Goal: Task Accomplishment & Management: Complete application form

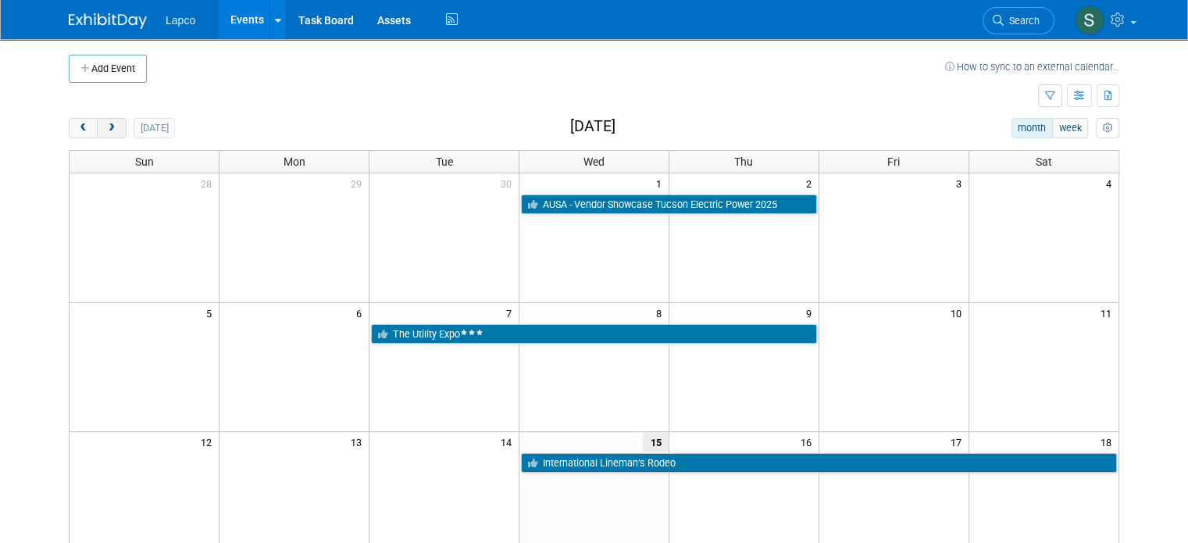
click at [105, 123] on span "next" at bounding box center [111, 128] width 12 height 10
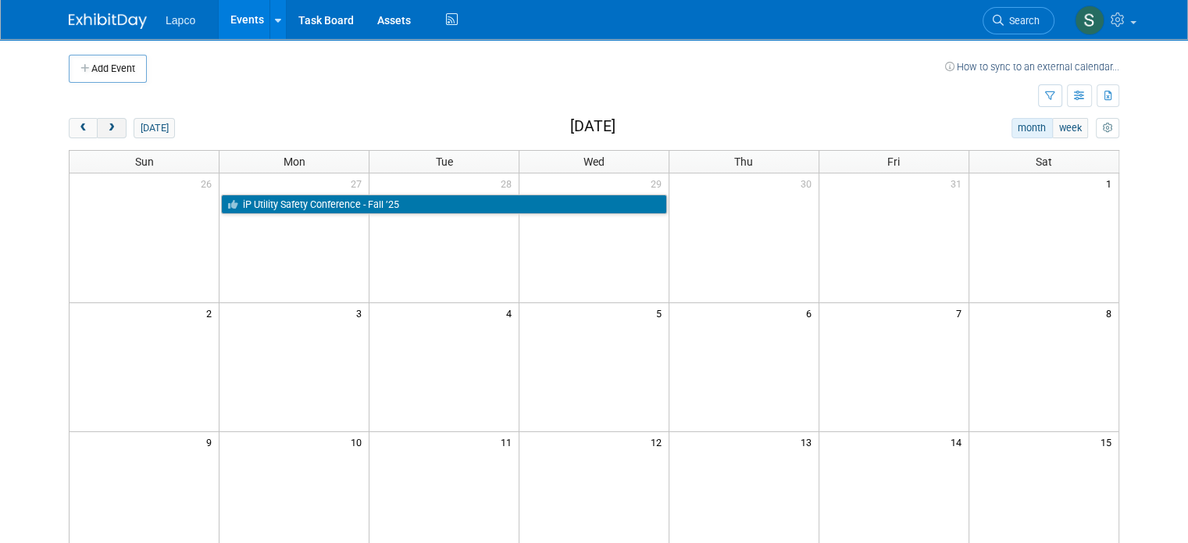
click at [105, 123] on span "next" at bounding box center [111, 128] width 12 height 10
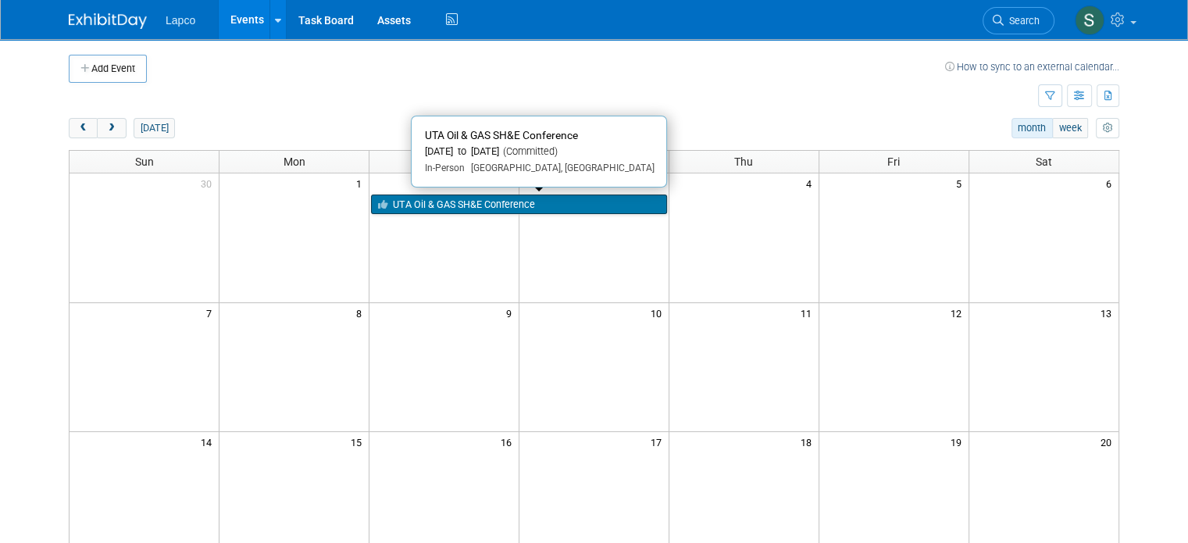
click at [462, 203] on link "UTA Oil & GAS SH&E Conference" at bounding box center [519, 204] width 296 height 20
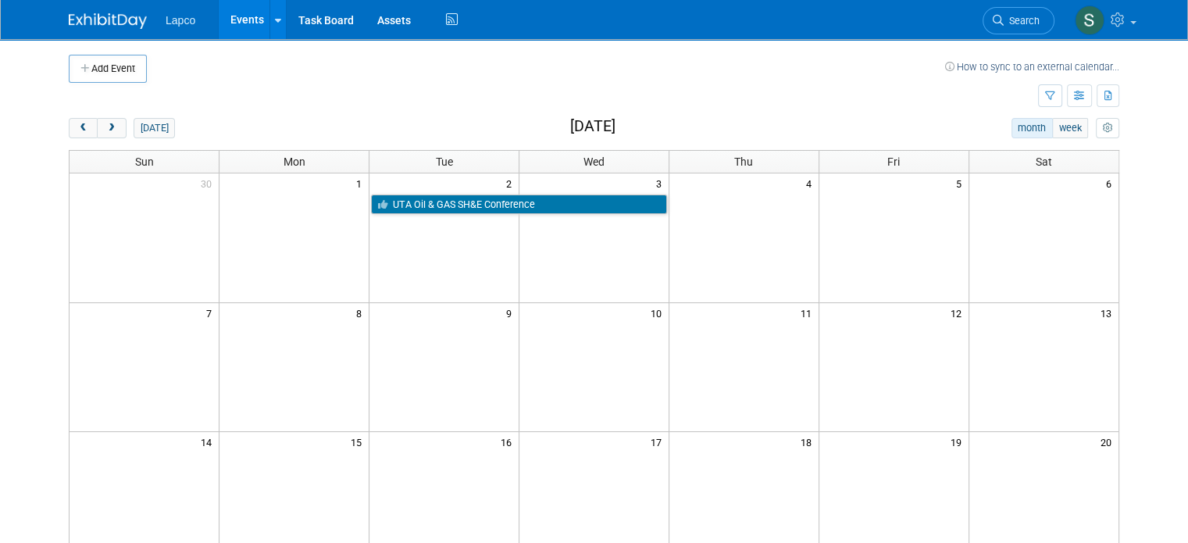
click at [888, 240] on td at bounding box center [894, 237] width 150 height 129
click at [106, 71] on button "Add Event" at bounding box center [108, 69] width 78 height 28
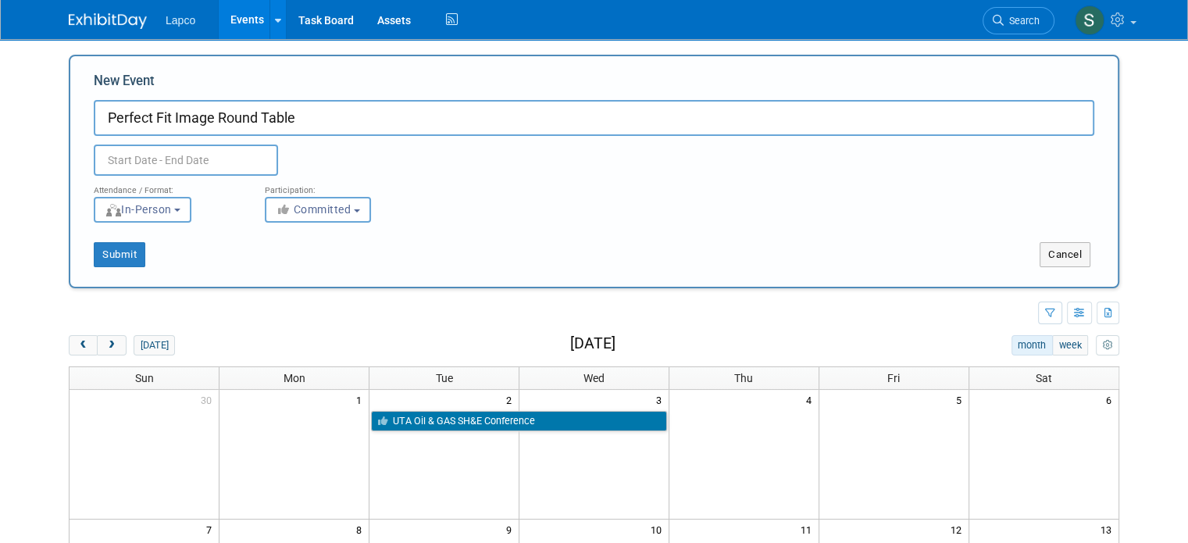
type input "Perfect Fit Image Round Table"
click at [141, 162] on body "Lapco Events Add Event Bulk Upload Events Shareable Event Boards Recently Viewe…" at bounding box center [594, 271] width 1188 height 543
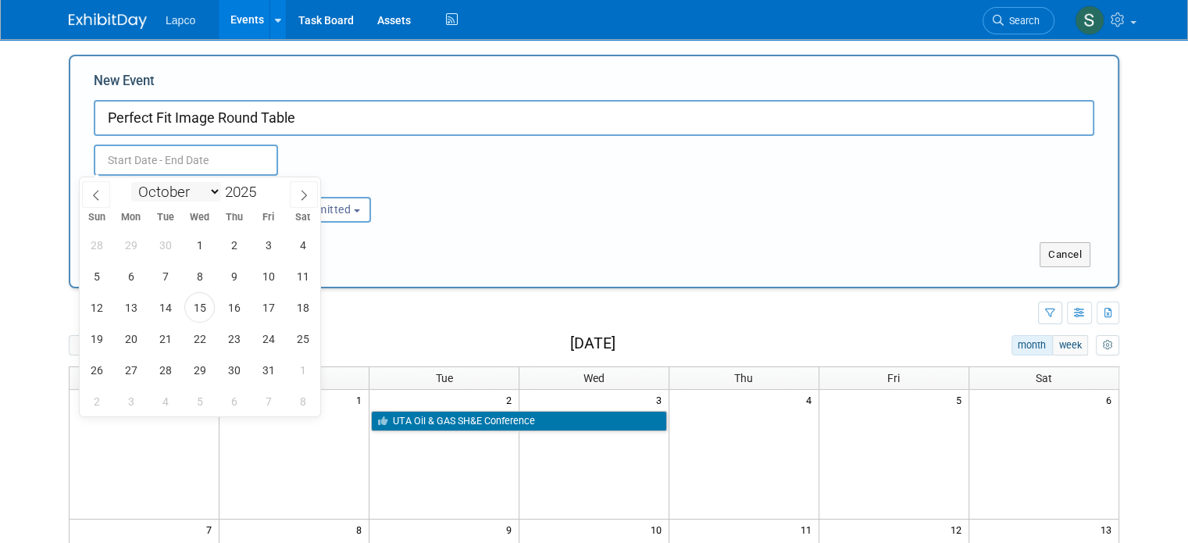
click at [214, 193] on select "January February March April May June July August September October November De…" at bounding box center [176, 192] width 90 height 20
select select "11"
click at [131, 182] on select "January February March April May June July August September October November De…" at bounding box center [176, 192] width 90 height 20
click at [266, 249] on span "5" at bounding box center [268, 245] width 30 height 30
type input "Dec 5, 2025 to Dec 5, 2025"
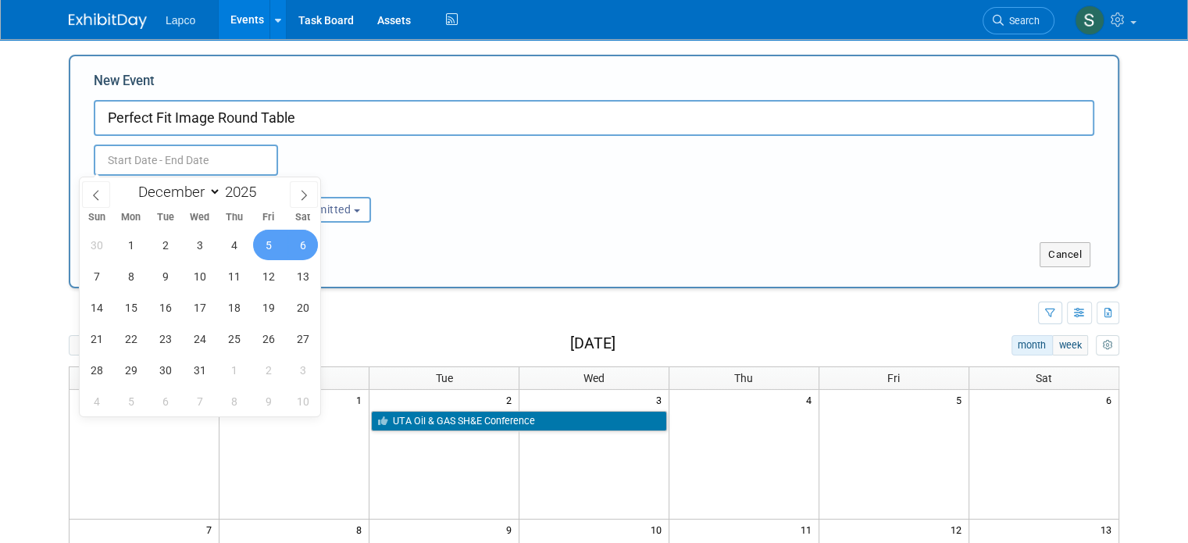
type input "Dec 5, 2025 to Dec 5, 2025"
click at [366, 243] on div "Submit" at bounding box center [288, 254] width 437 height 25
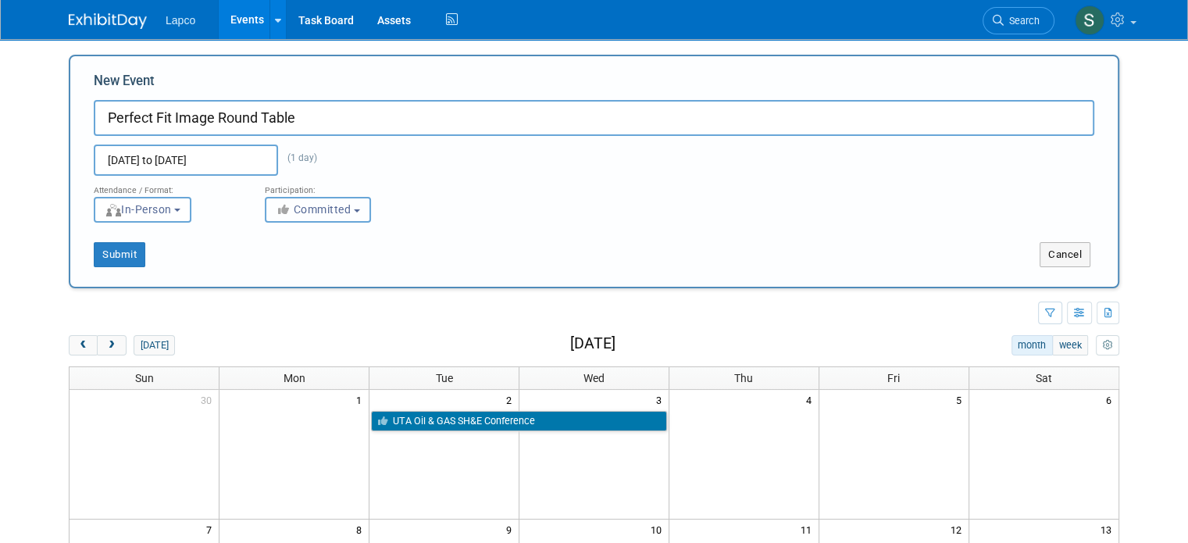
click at [305, 211] on span "Committed" at bounding box center [314, 209] width 76 height 12
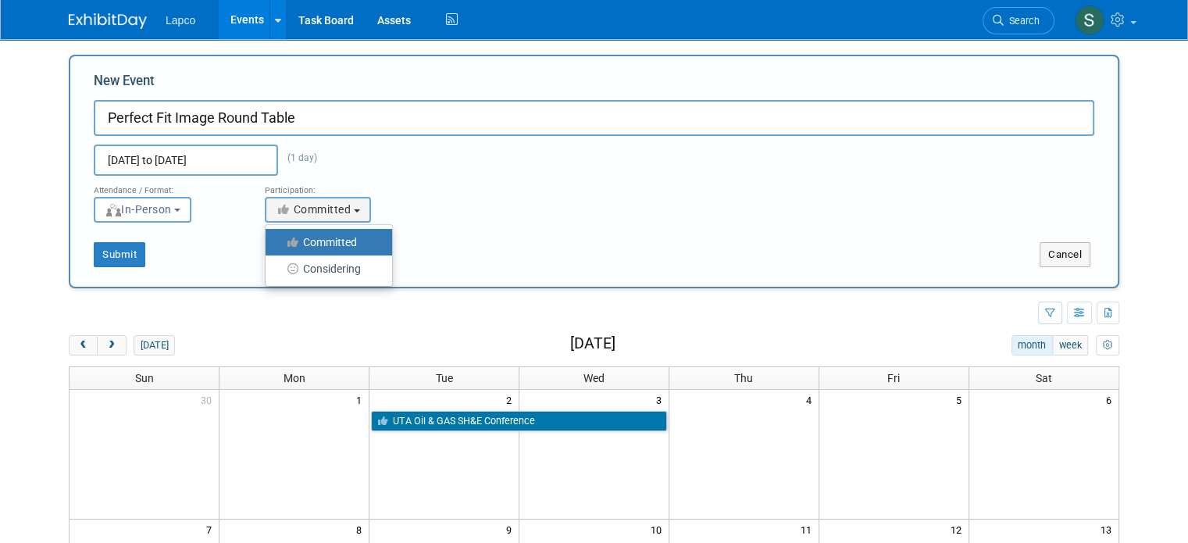
click at [305, 242] on label "Committed" at bounding box center [324, 242] width 103 height 20
click at [280, 242] on input "Committed" at bounding box center [274, 242] width 10 height 10
click at [416, 244] on div "Submit" at bounding box center [288, 254] width 437 height 25
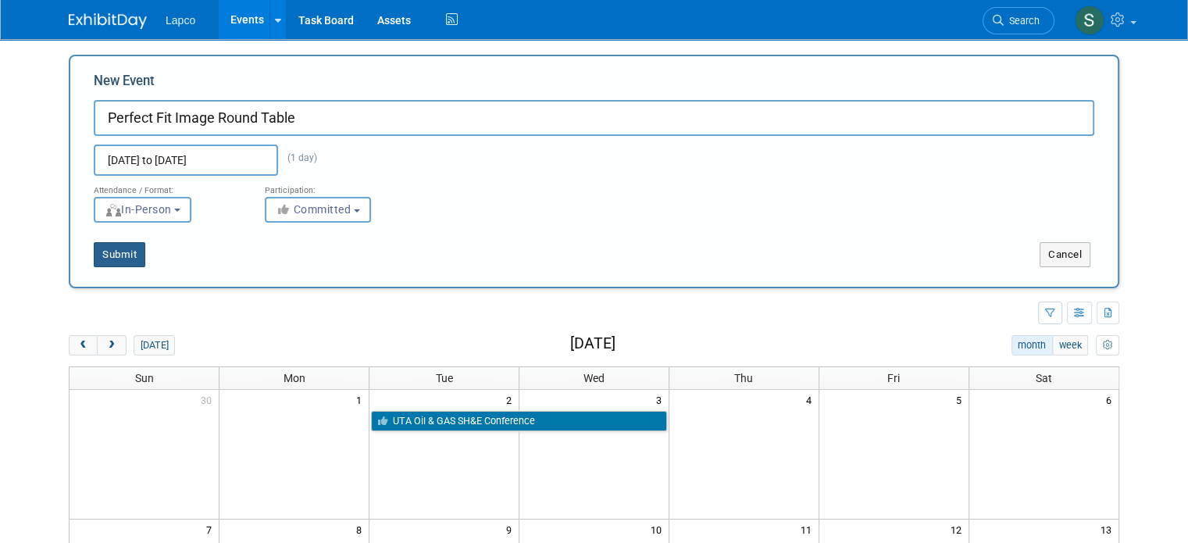
click at [107, 252] on button "Submit" at bounding box center [120, 254] width 52 height 25
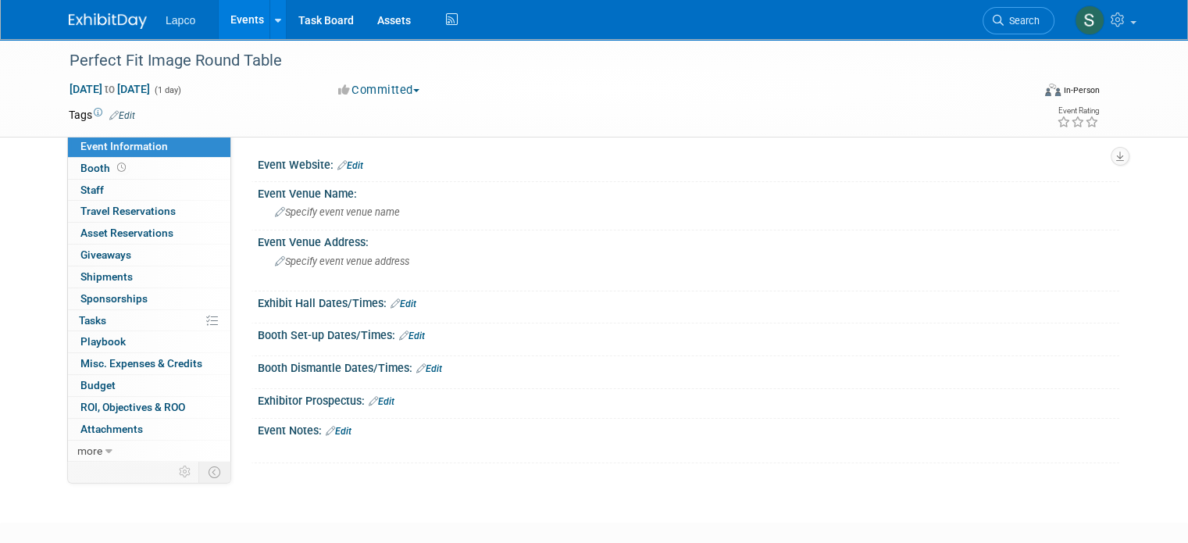
click at [115, 113] on link "Edit" at bounding box center [122, 115] width 26 height 11
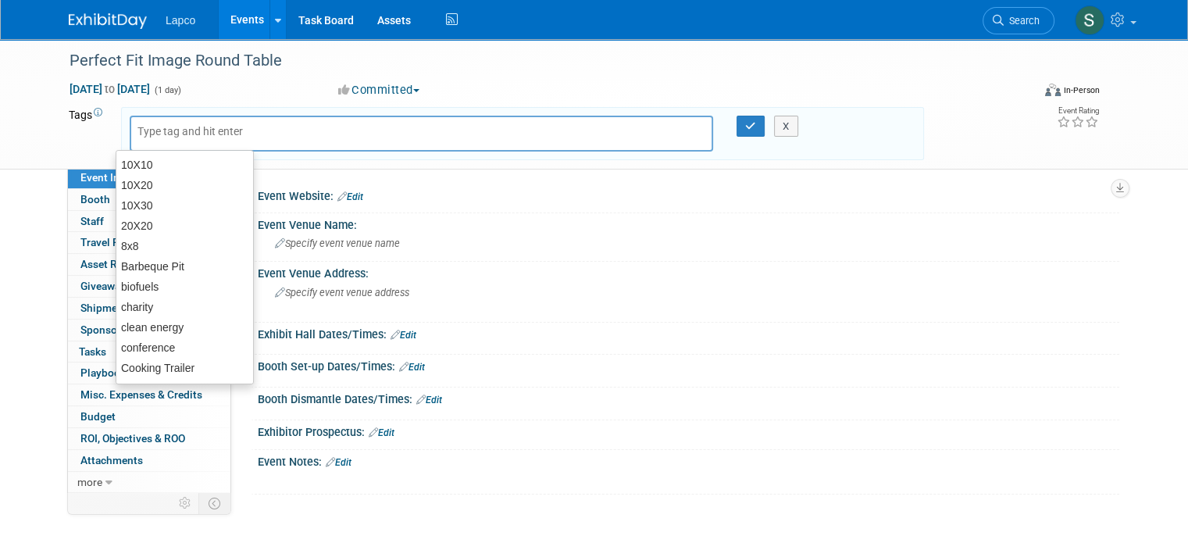
click at [379, 237] on span "Specify event venue name" at bounding box center [337, 243] width 125 height 12
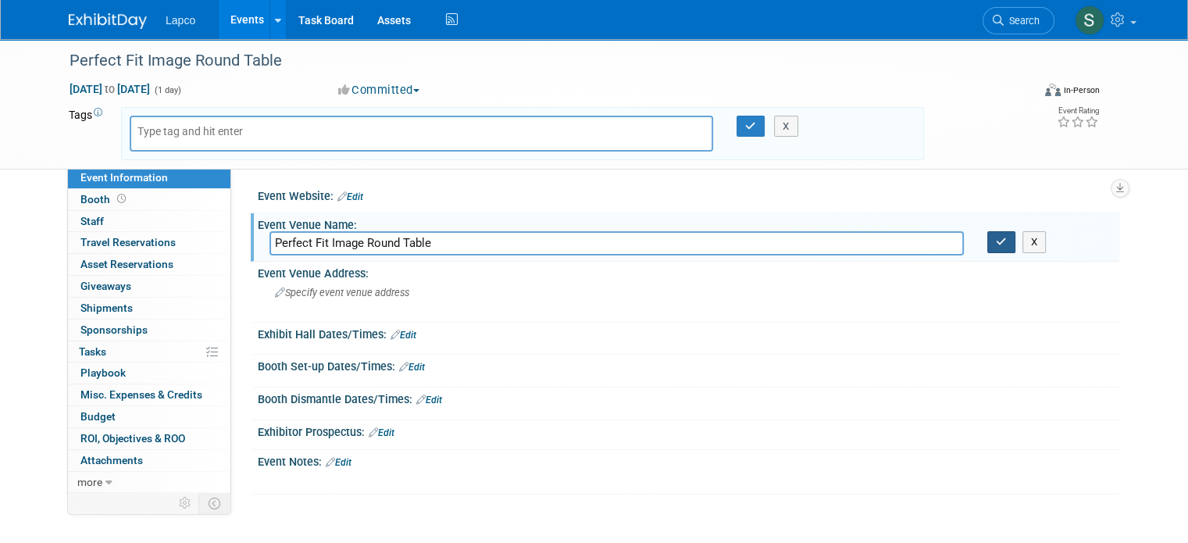
type input "Perfect Fit Image Round Table"
click at [1007, 240] on icon "button" at bounding box center [1001, 242] width 11 height 10
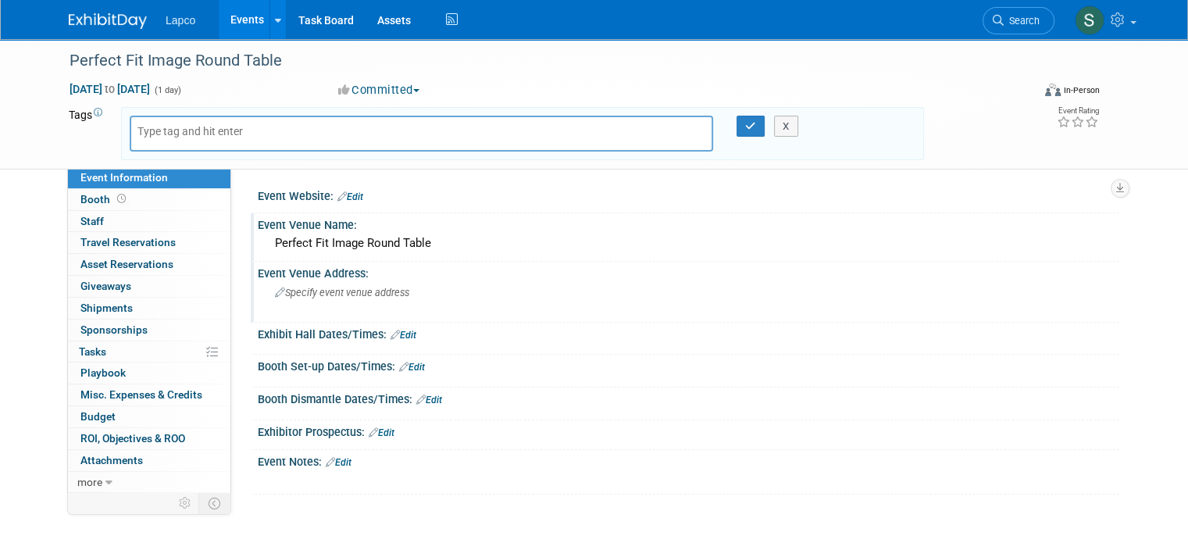
click at [375, 278] on div "Event Venue Address:" at bounding box center [689, 272] width 862 height 20
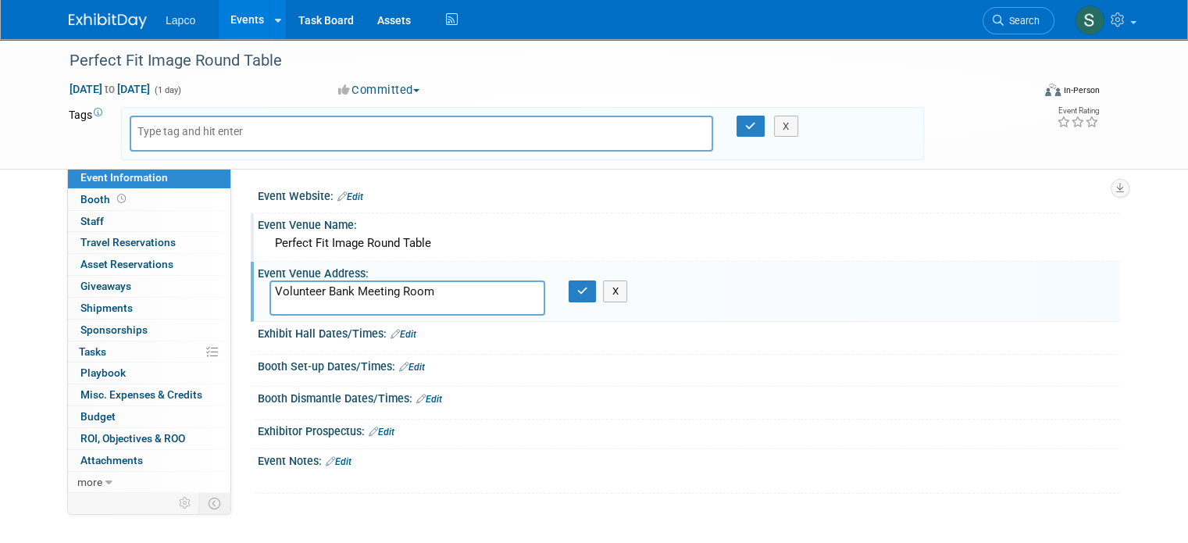
type textarea "Volunteer Bank Meeting Room"
click at [395, 337] on link "Edit" at bounding box center [404, 334] width 26 height 11
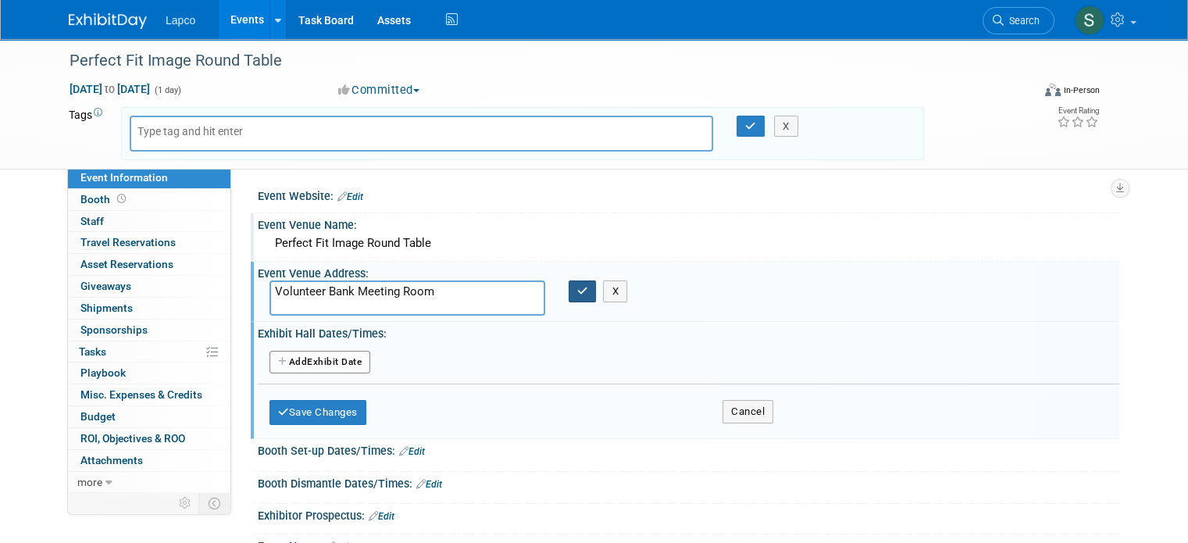
click at [580, 294] on icon "button" at bounding box center [582, 291] width 11 height 10
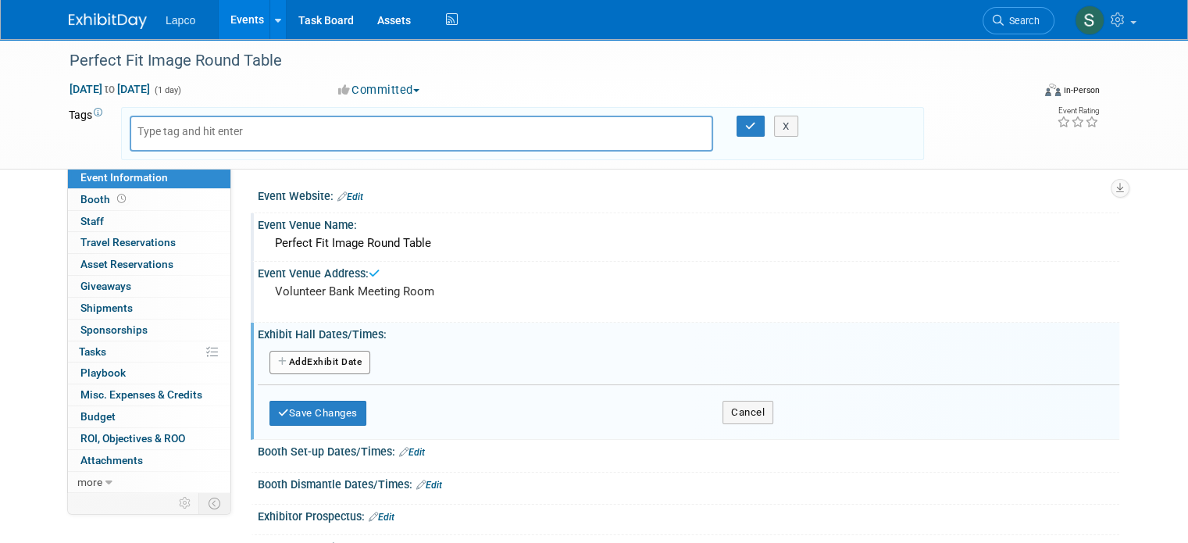
click at [306, 358] on button "Add Another Exhibit Date" at bounding box center [319, 362] width 101 height 23
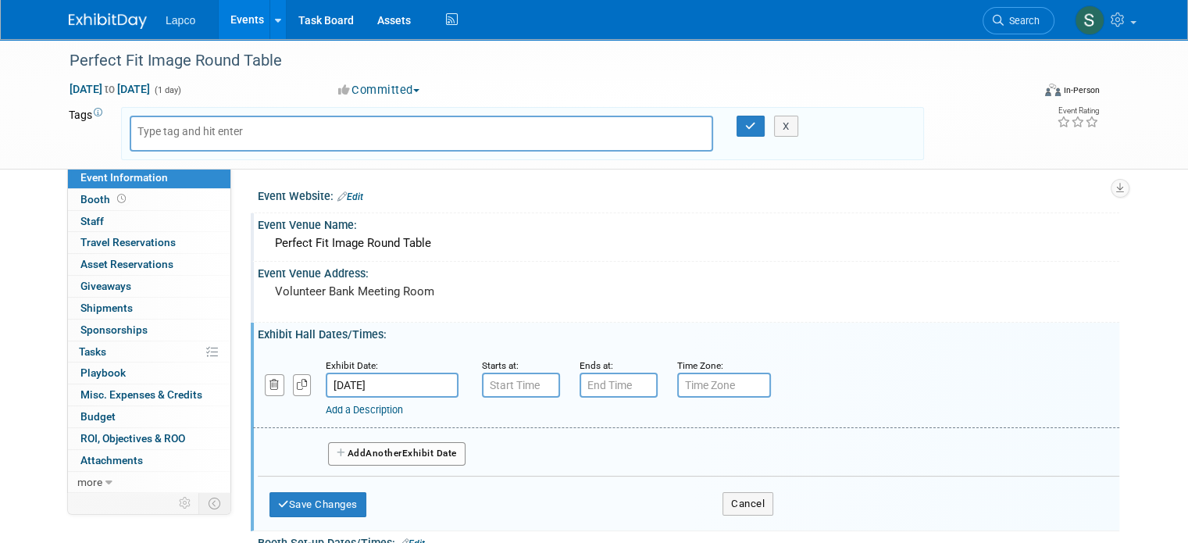
click at [512, 383] on input "text" at bounding box center [521, 385] width 78 height 25
click at [505, 422] on span at bounding box center [518, 423] width 27 height 27
type input "9:00 AM"
click at [630, 387] on input "text" at bounding box center [619, 385] width 78 height 25
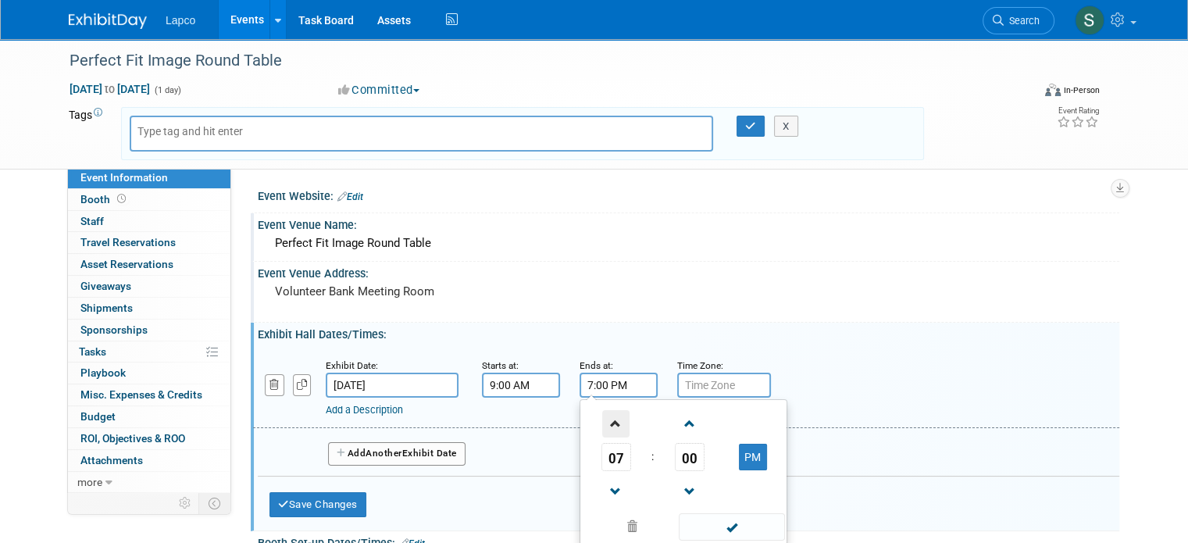
click at [605, 429] on span at bounding box center [615, 423] width 27 height 27
click at [605, 428] on span at bounding box center [615, 423] width 27 height 27
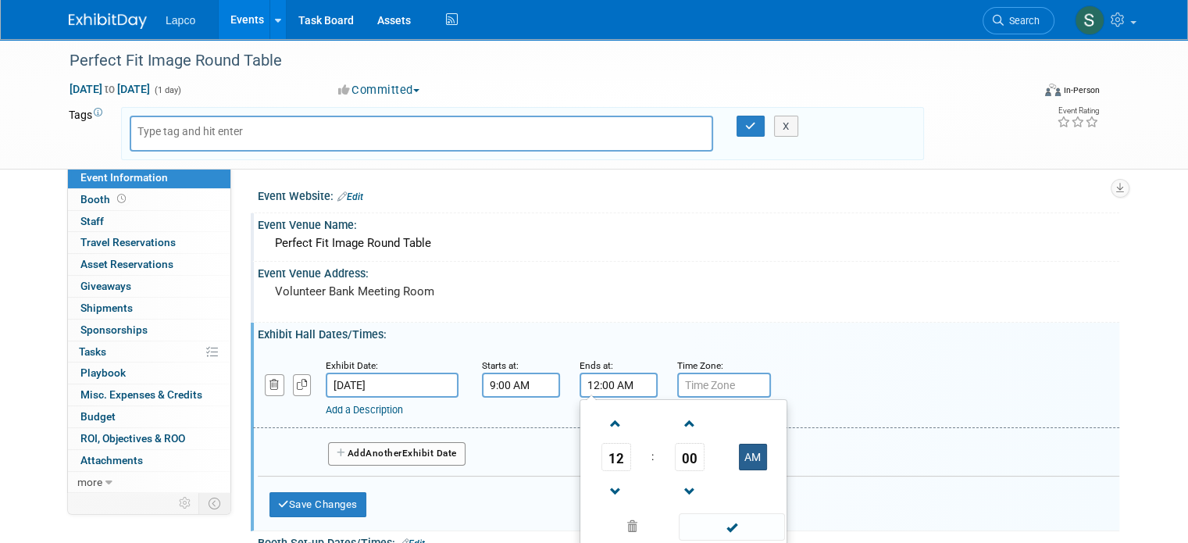
click at [739, 458] on button "AM" at bounding box center [753, 457] width 28 height 27
type input "12:00 PM"
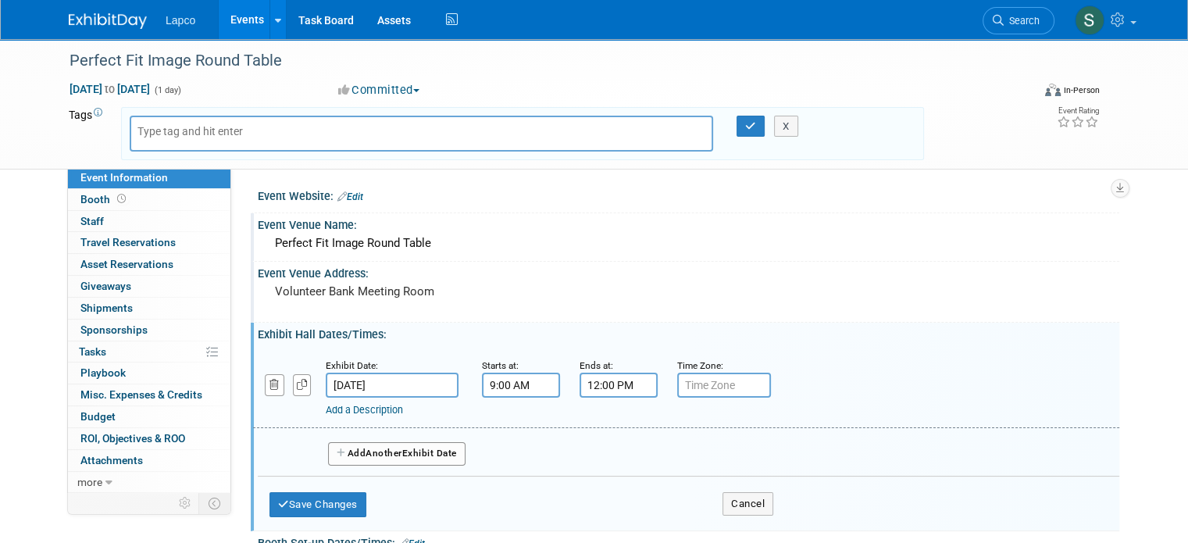
click at [669, 324] on div "Exhibit Hall Dates/Times: Edit" at bounding box center [689, 333] width 862 height 20
click at [689, 386] on input "text" at bounding box center [724, 385] width 94 height 25
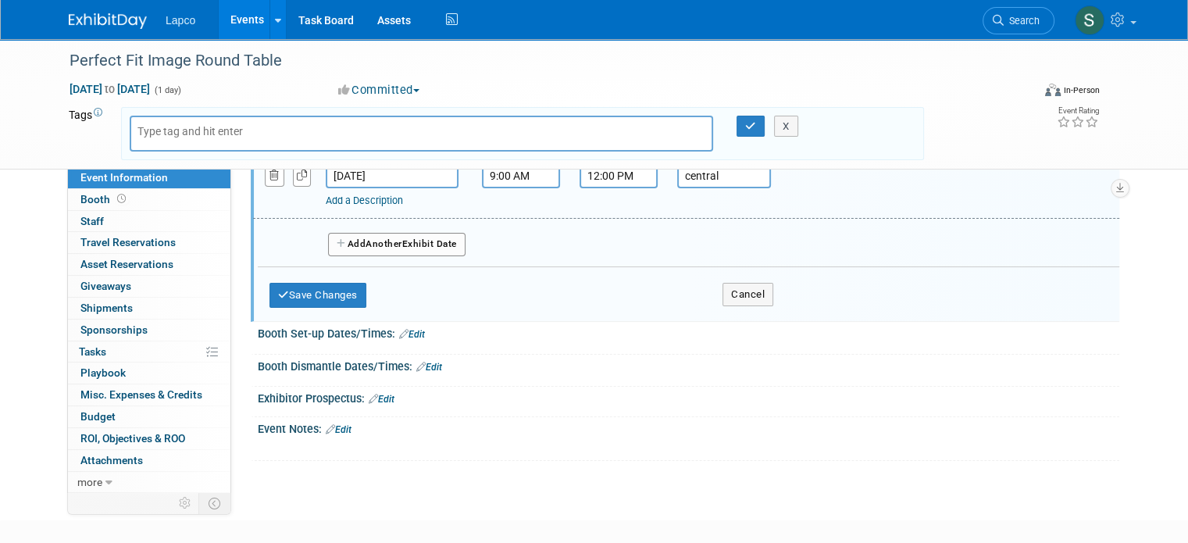
scroll to position [234, 0]
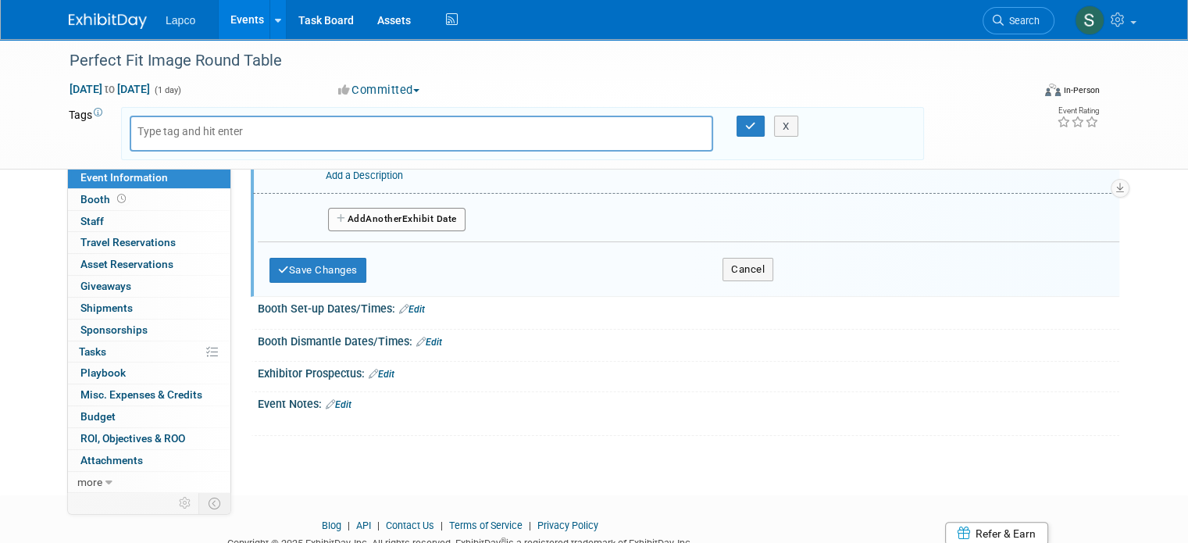
type input "central"
click at [402, 309] on link "Edit" at bounding box center [412, 309] width 26 height 11
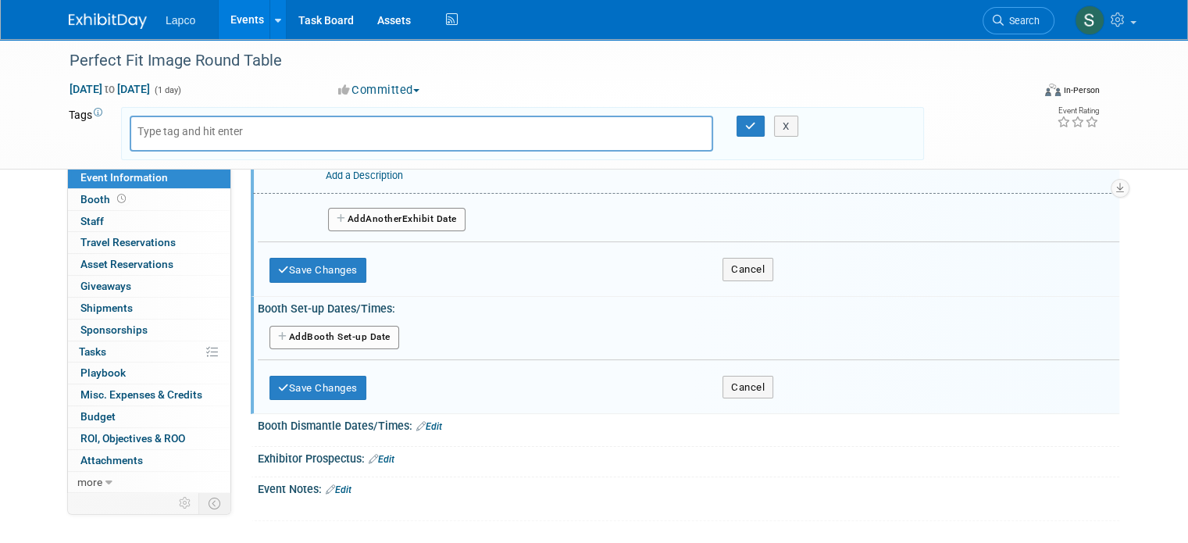
click at [353, 328] on button "Add Another Booth Set-up Date" at bounding box center [334, 337] width 130 height 23
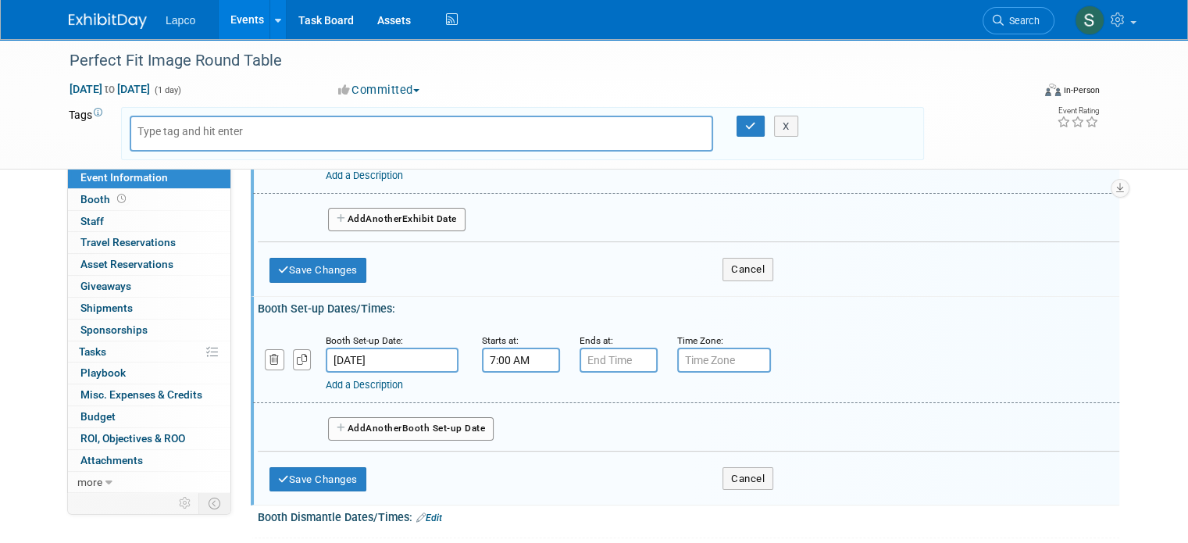
click at [496, 360] on input "7:00 AM" at bounding box center [521, 360] width 78 height 25
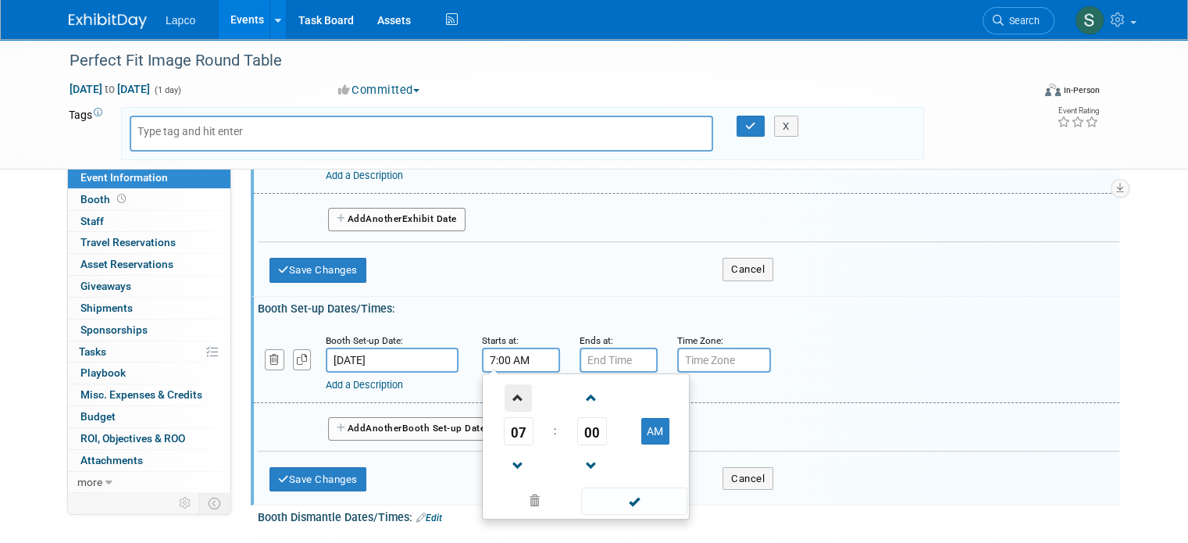
click at [506, 396] on span at bounding box center [518, 397] width 27 height 27
click at [580, 395] on span at bounding box center [591, 397] width 27 height 27
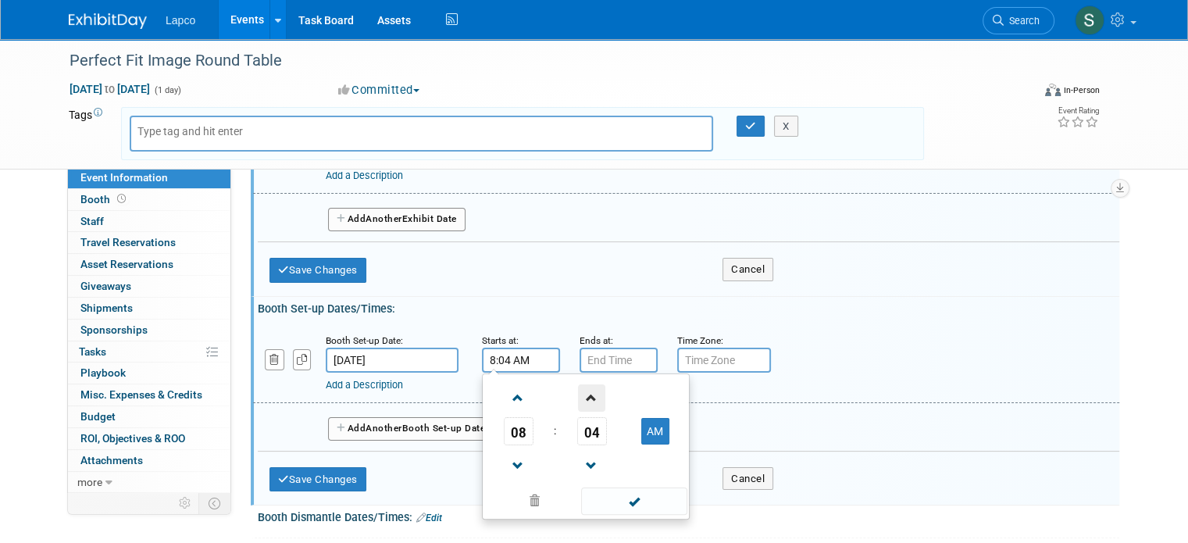
click at [580, 395] on span at bounding box center [591, 397] width 27 height 27
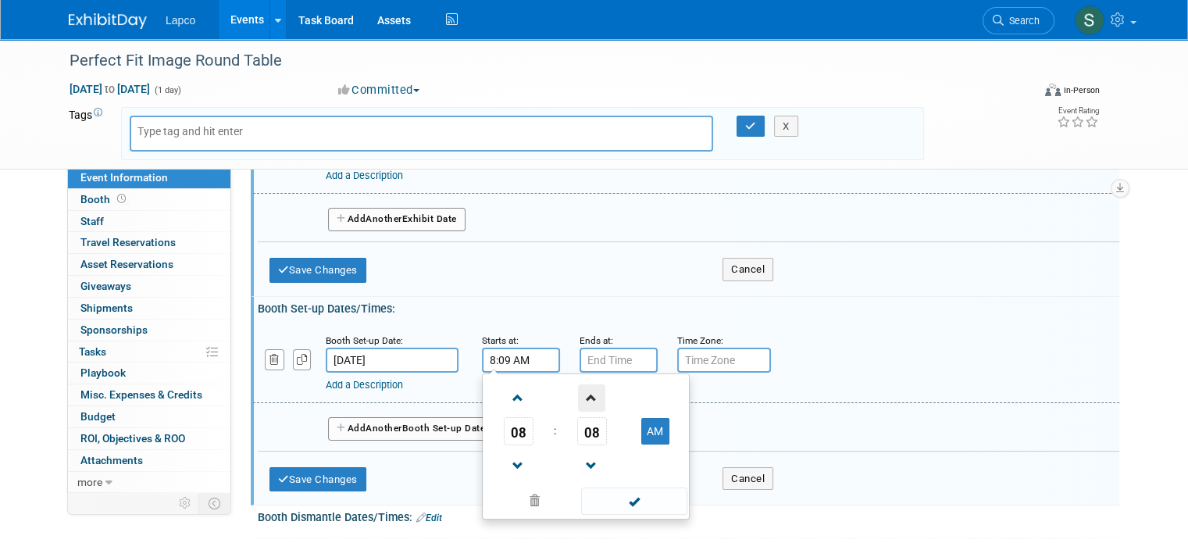
click at [580, 395] on span at bounding box center [591, 397] width 27 height 27
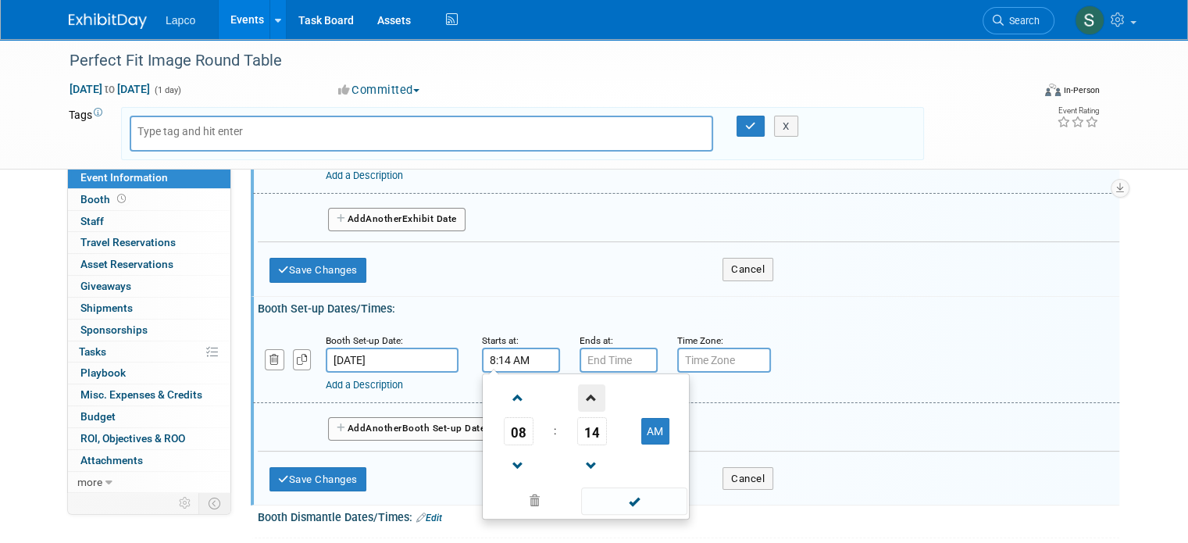
click at [580, 395] on span at bounding box center [591, 397] width 27 height 27
click at [579, 395] on span at bounding box center [591, 397] width 27 height 27
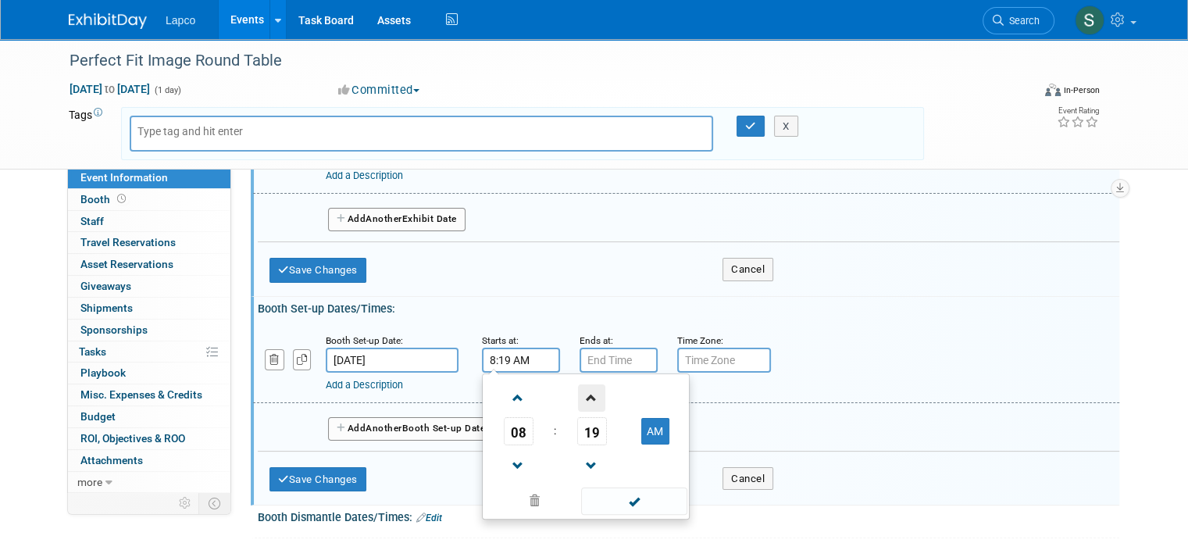
click at [579, 395] on span at bounding box center [591, 397] width 27 height 27
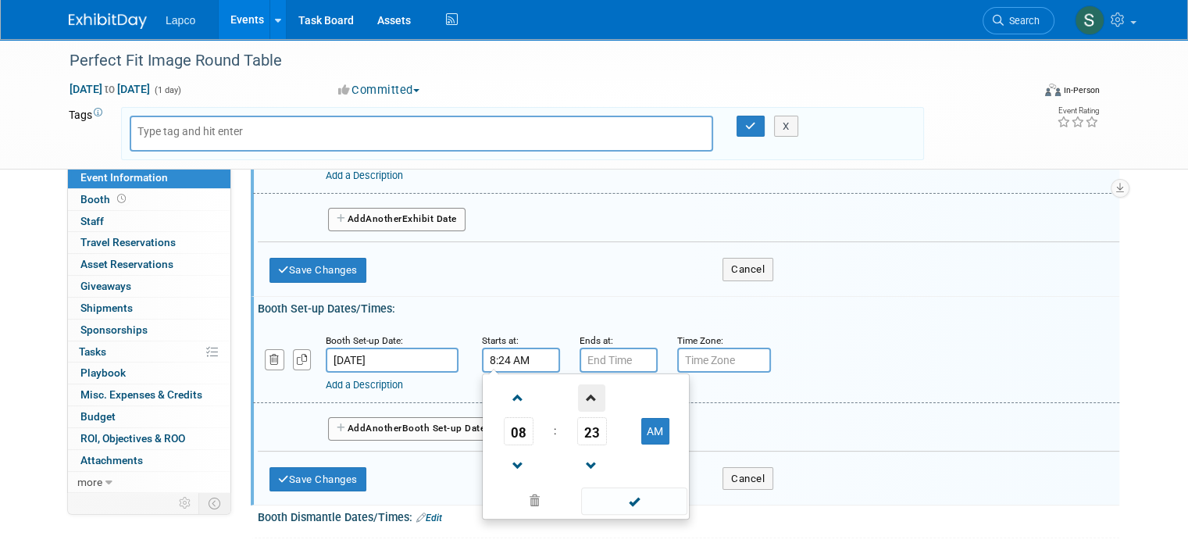
click at [579, 395] on span at bounding box center [591, 397] width 27 height 27
click at [579, 396] on span at bounding box center [591, 397] width 27 height 27
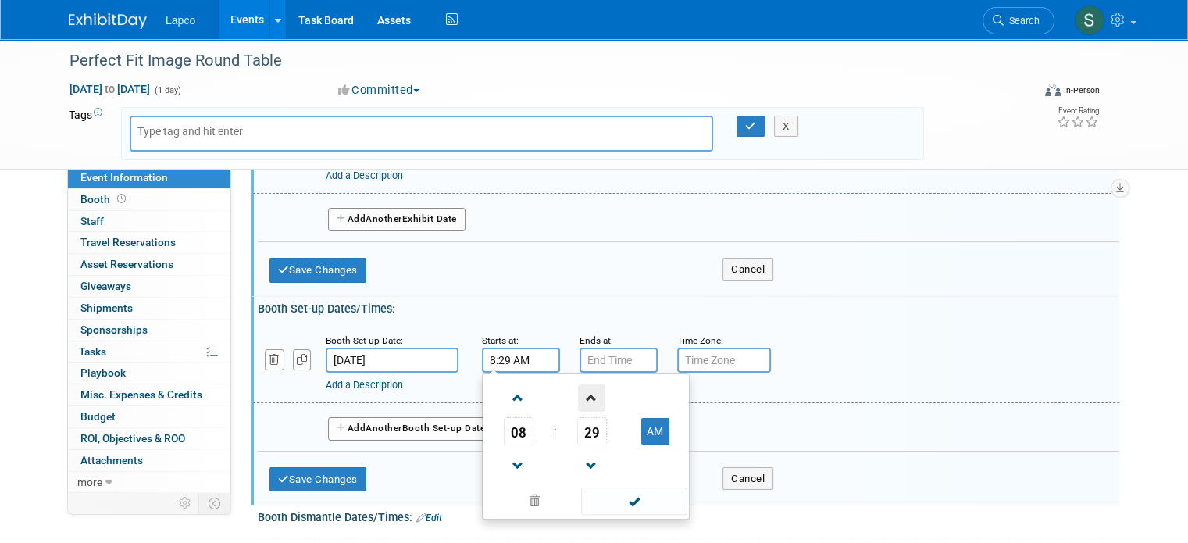
click at [579, 396] on span at bounding box center [591, 397] width 27 height 27
type input "8:30 AM"
click at [622, 502] on span at bounding box center [633, 500] width 105 height 27
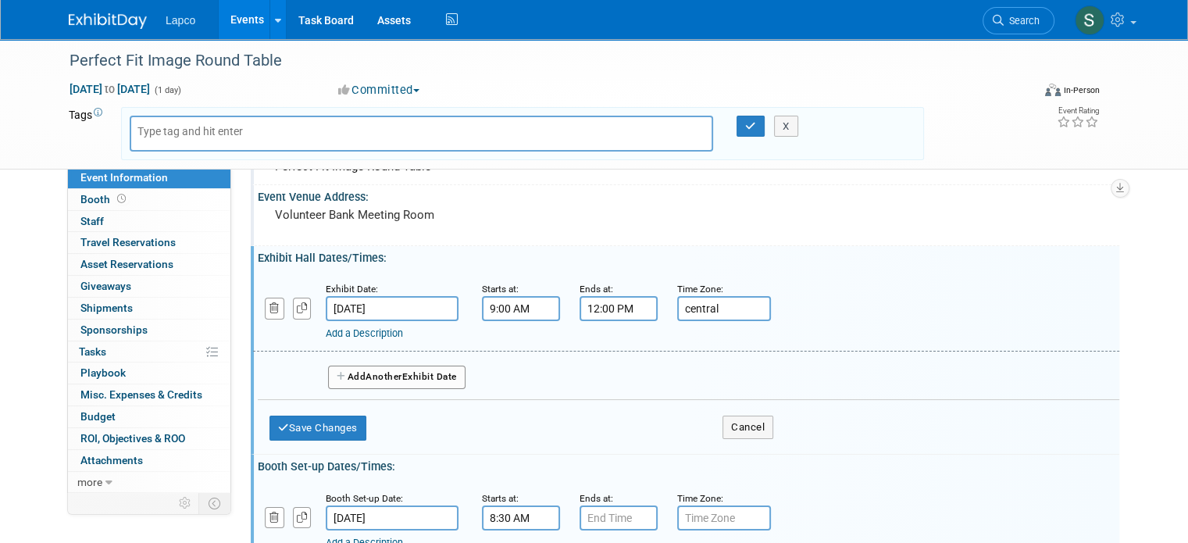
scroll to position [389, 0]
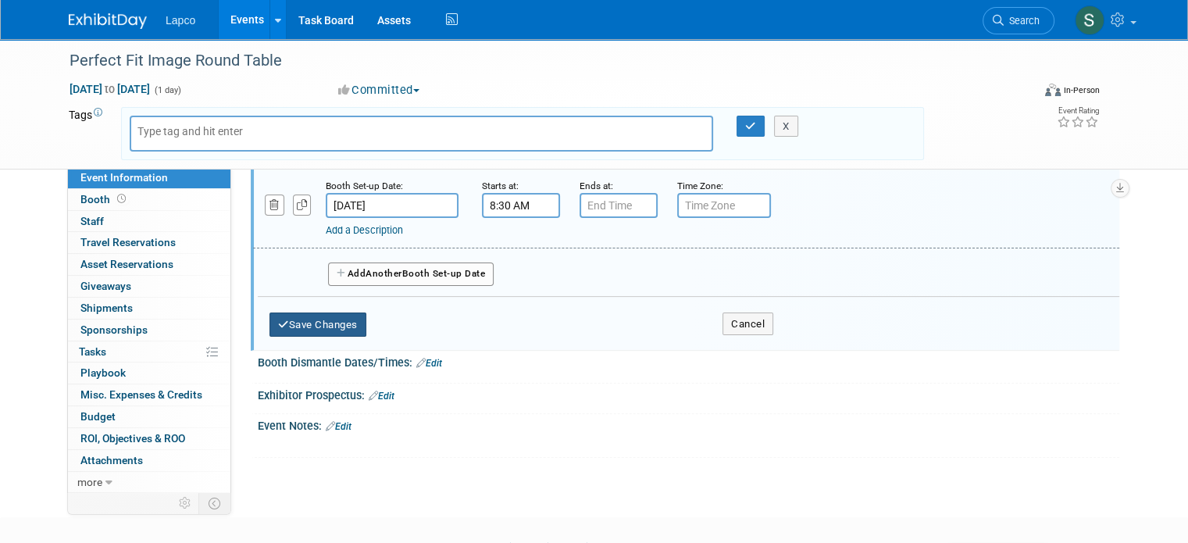
click at [295, 320] on button "Save Changes" at bounding box center [317, 324] width 97 height 25
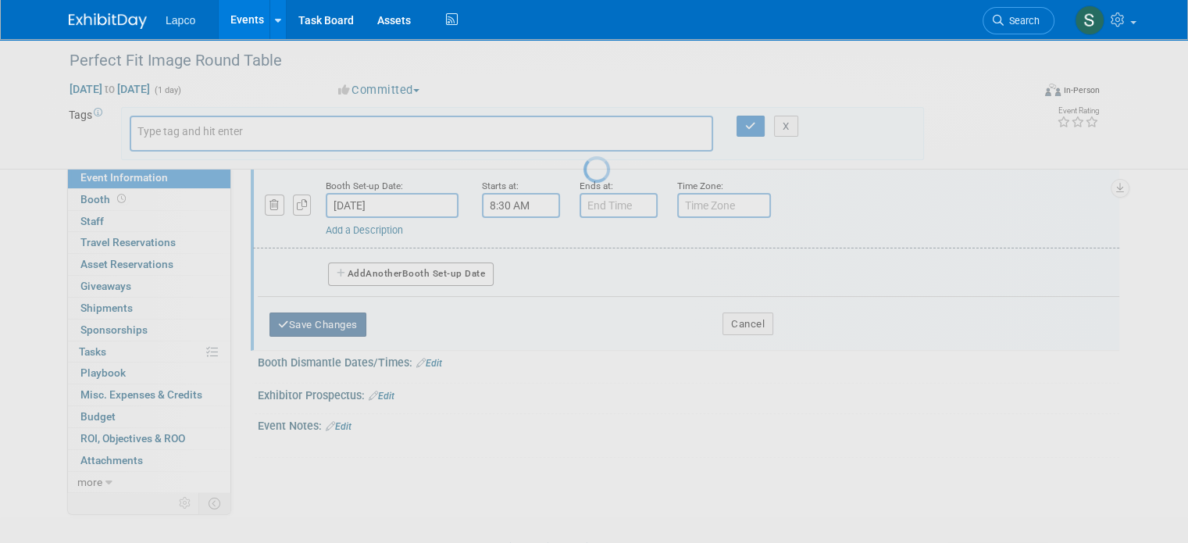
scroll to position [288, 0]
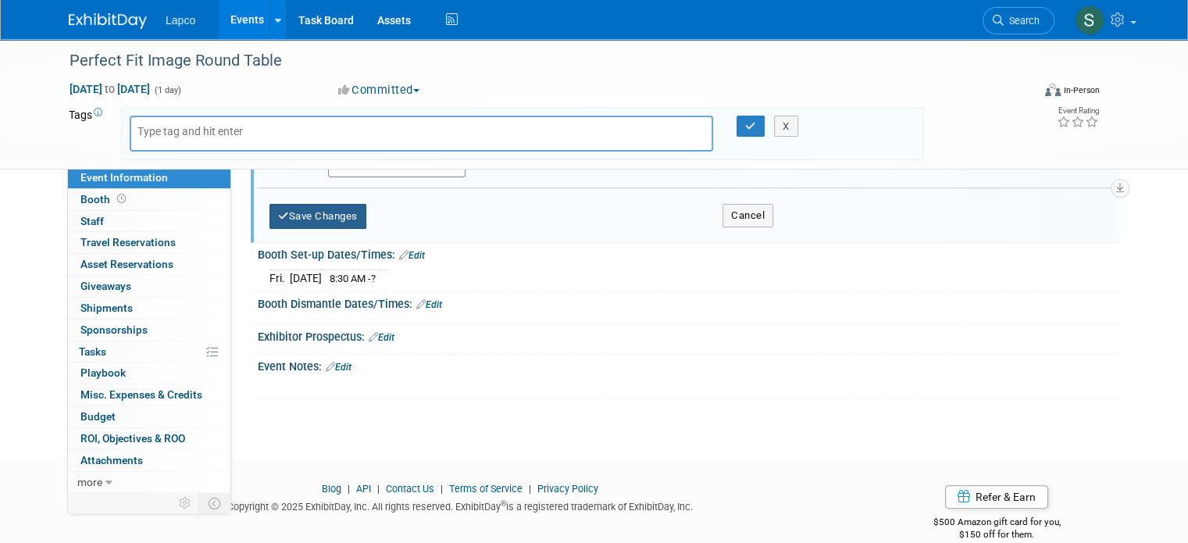
click at [309, 212] on button "Save Changes" at bounding box center [317, 216] width 97 height 25
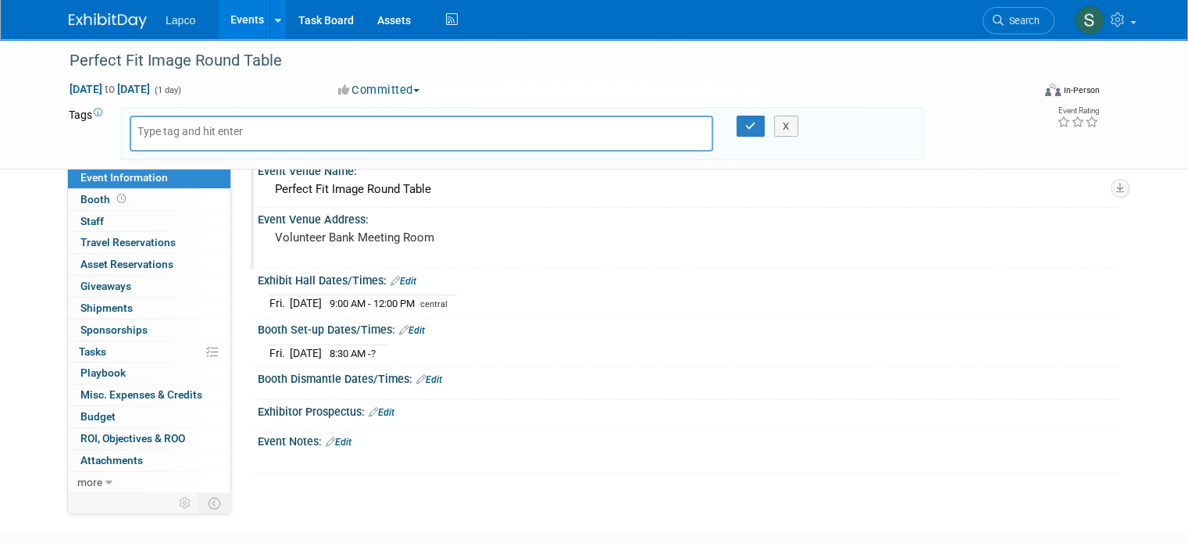
scroll to position [0, 0]
